Goal: Navigation & Orientation: Find specific page/section

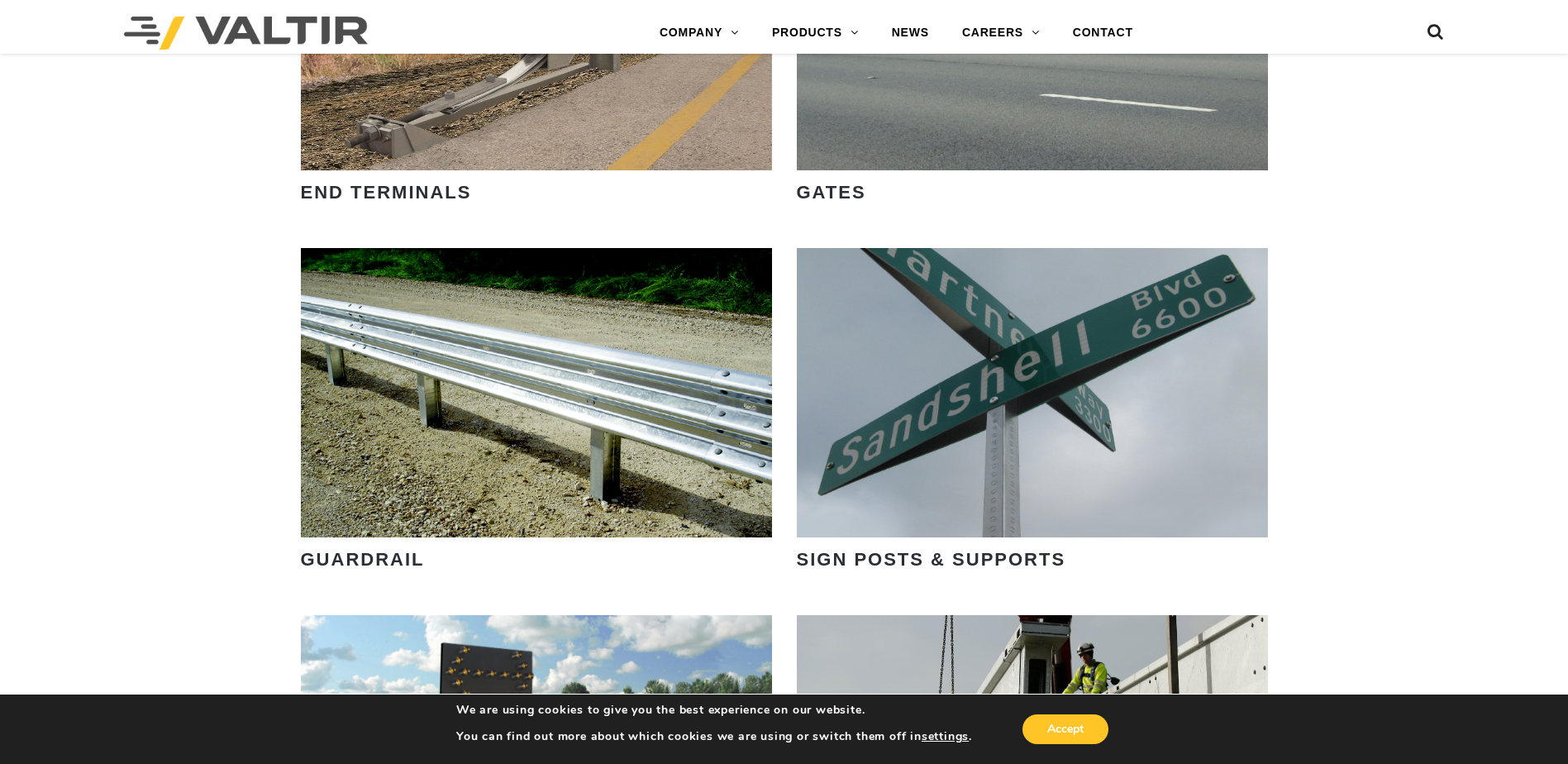
scroll to position [2005, 0]
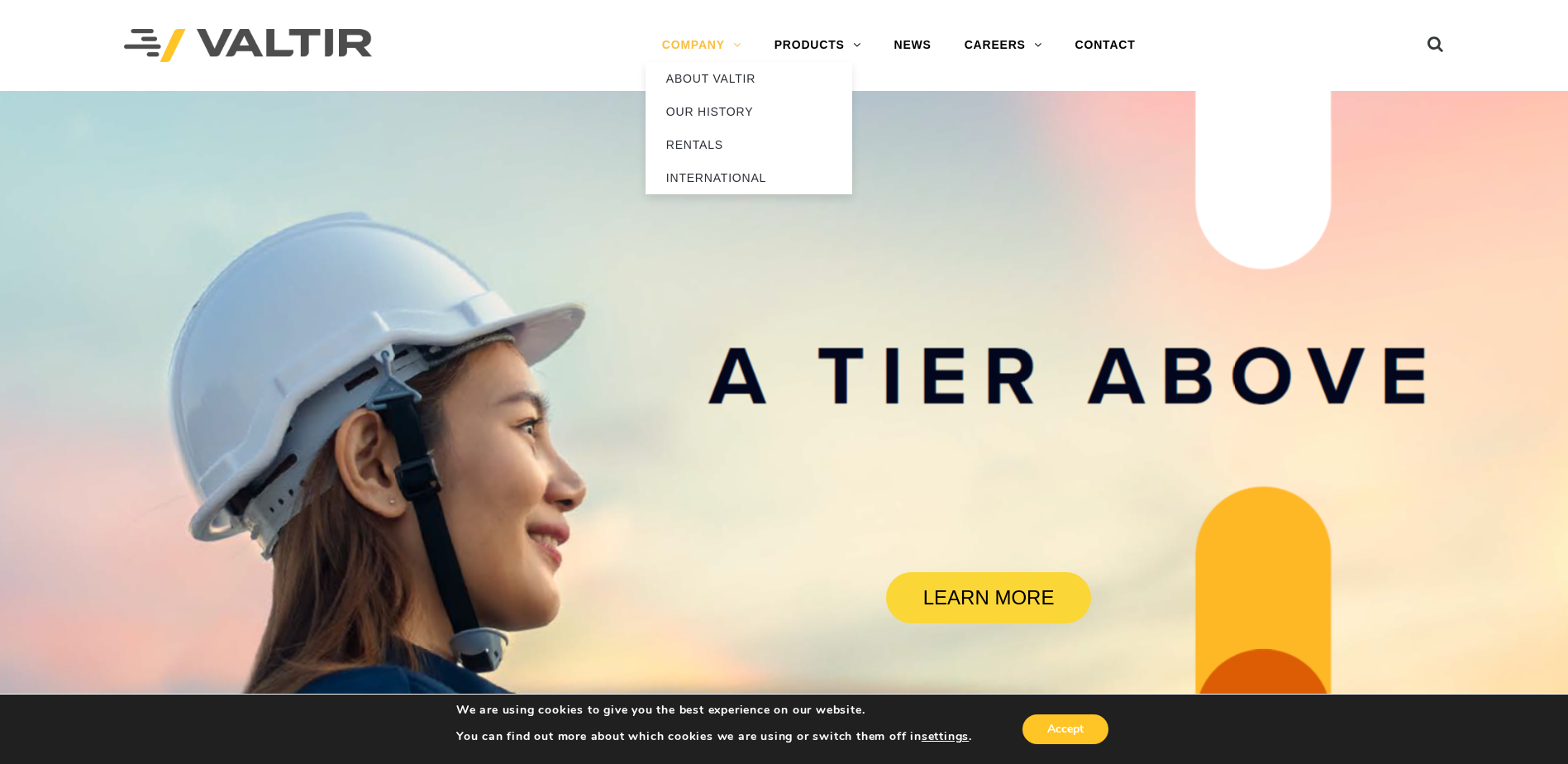
click at [700, 45] on link "COMPANY" at bounding box center [702, 46] width 113 height 33
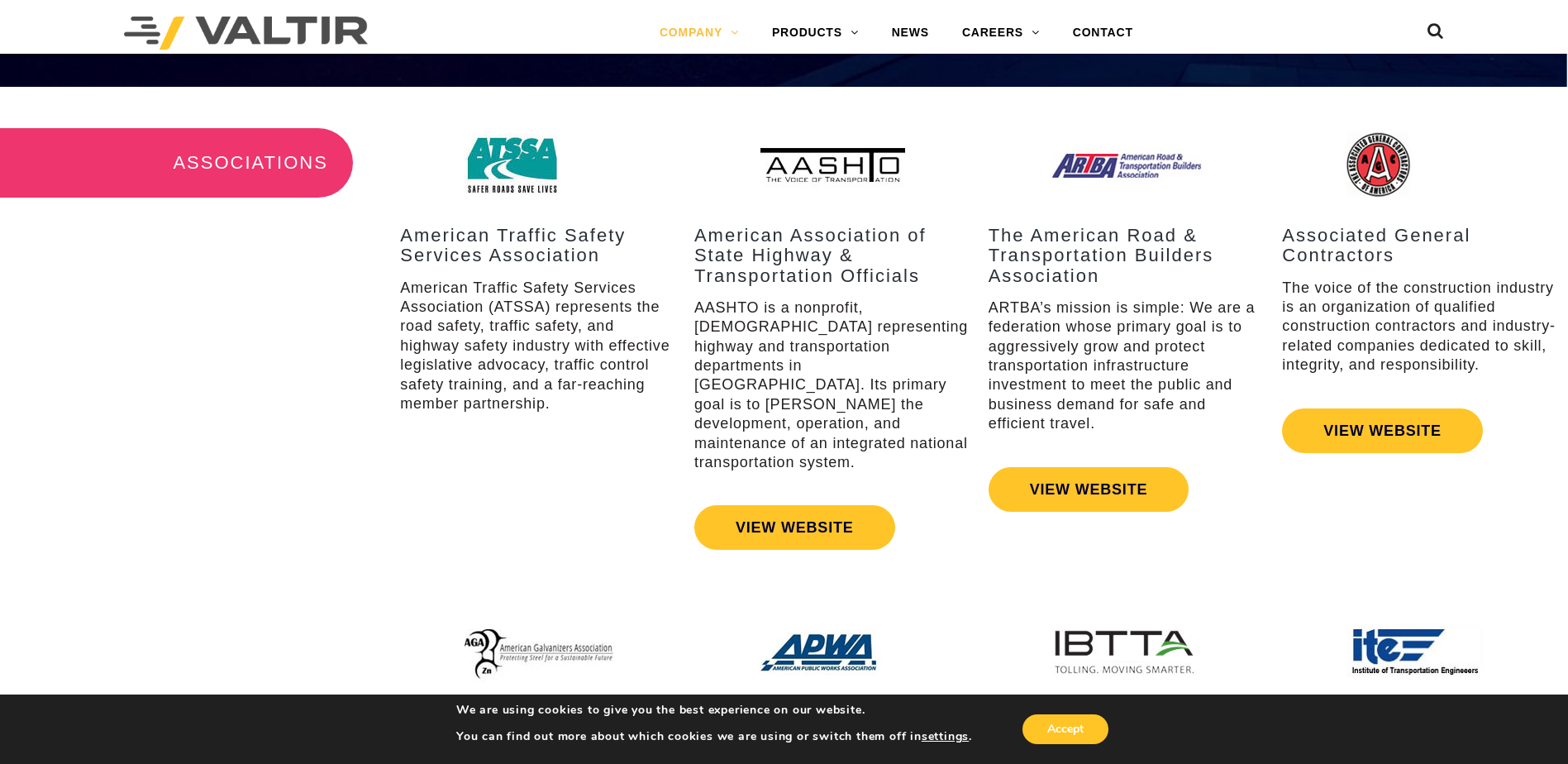
scroll to position [2102, 0]
